Goal: Information Seeking & Learning: Learn about a topic

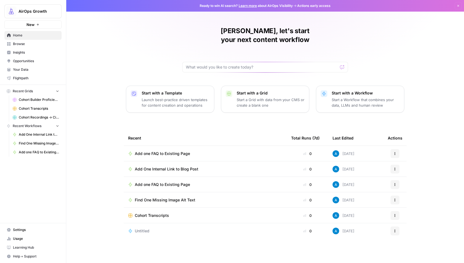
click at [45, 45] on span "Browse" at bounding box center [36, 43] width 46 height 5
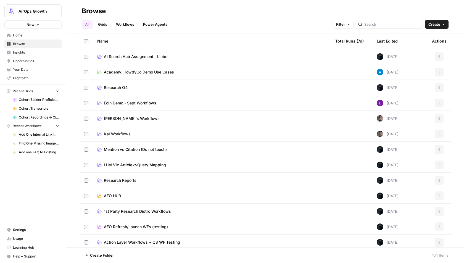
click at [128, 73] on span "Academy: HowdyGo Demo Use Cases" at bounding box center [139, 72] width 70 height 6
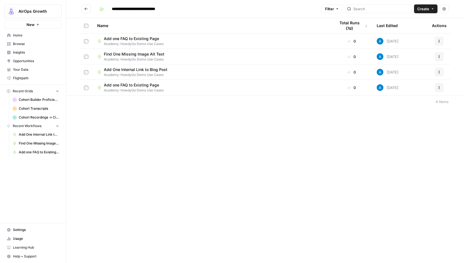
click at [173, 136] on div "**********" at bounding box center [265, 131] width 398 height 263
click at [138, 121] on div "**********" at bounding box center [265, 131] width 398 height 263
